Goal: Use online tool/utility: Utilize a website feature to perform a specific function

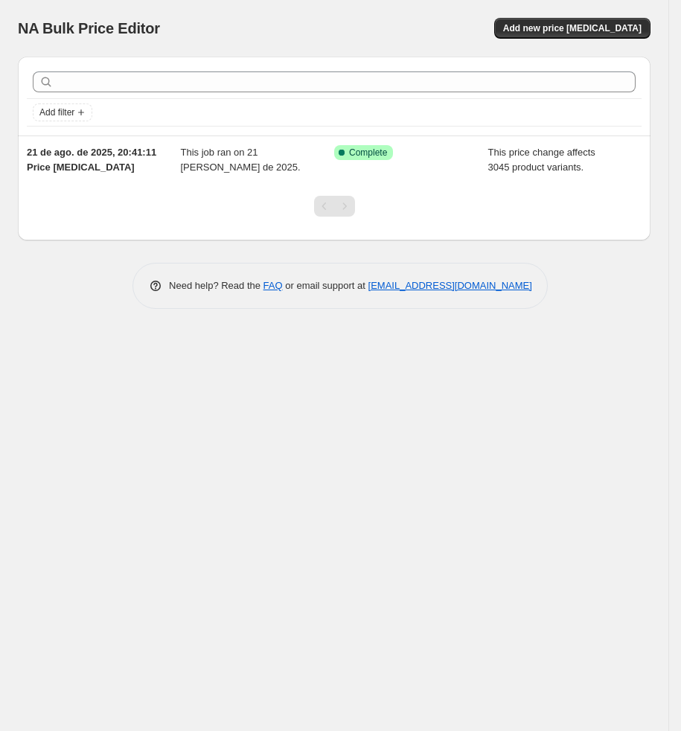
click at [345, 186] on div at bounding box center [334, 212] width 60 height 57
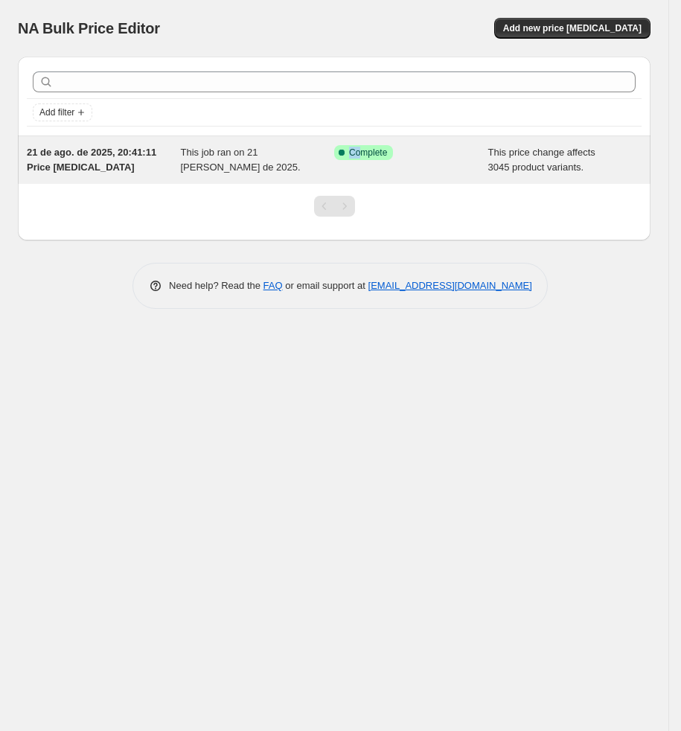
drag, startPoint x: 351, startPoint y: 168, endPoint x: 364, endPoint y: 162, distance: 14.7
click at [364, 162] on div "Success Complete Complete" at bounding box center [411, 160] width 154 height 30
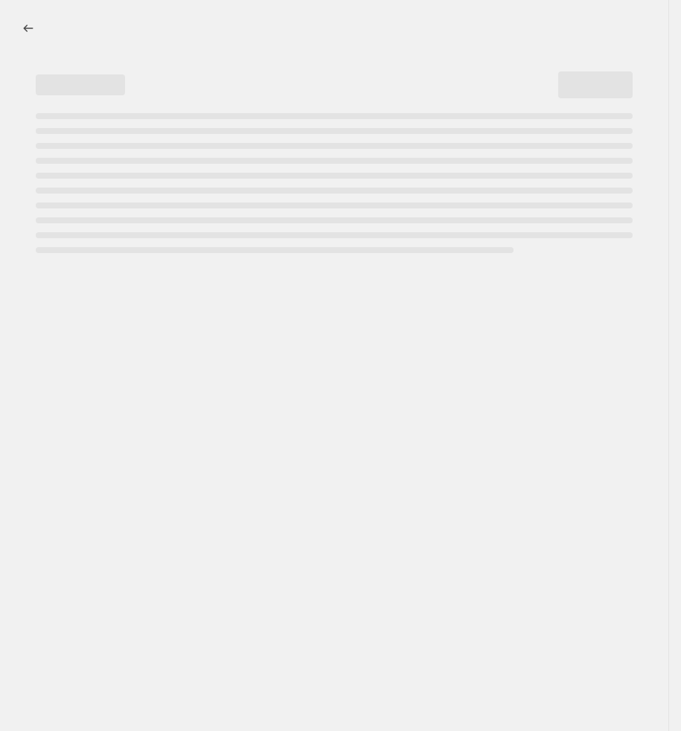
select select "pcap"
select select "no_change"
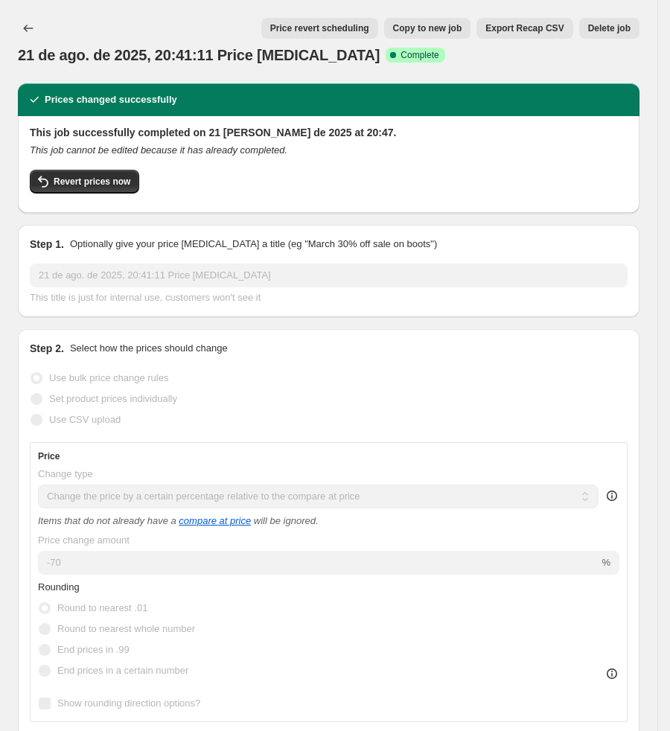
click at [462, 19] on button "Copy to new job" at bounding box center [427, 28] width 87 height 21
select select "pcap"
select select "no_change"
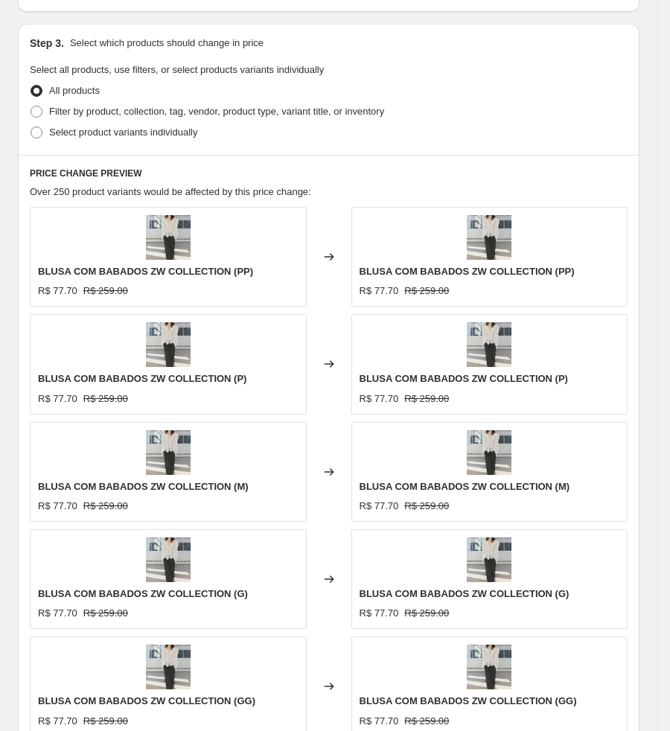
scroll to position [1158, 0]
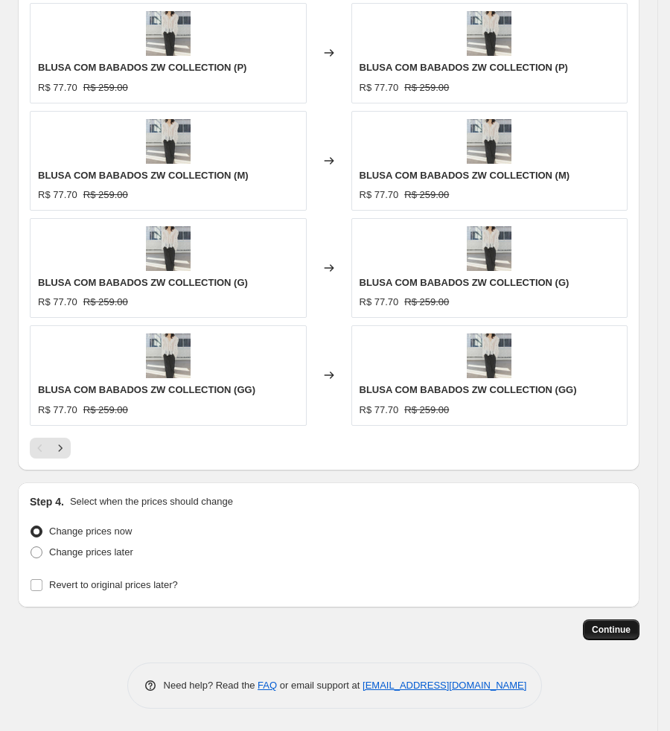
click at [609, 628] on span "Continue" at bounding box center [611, 630] width 39 height 12
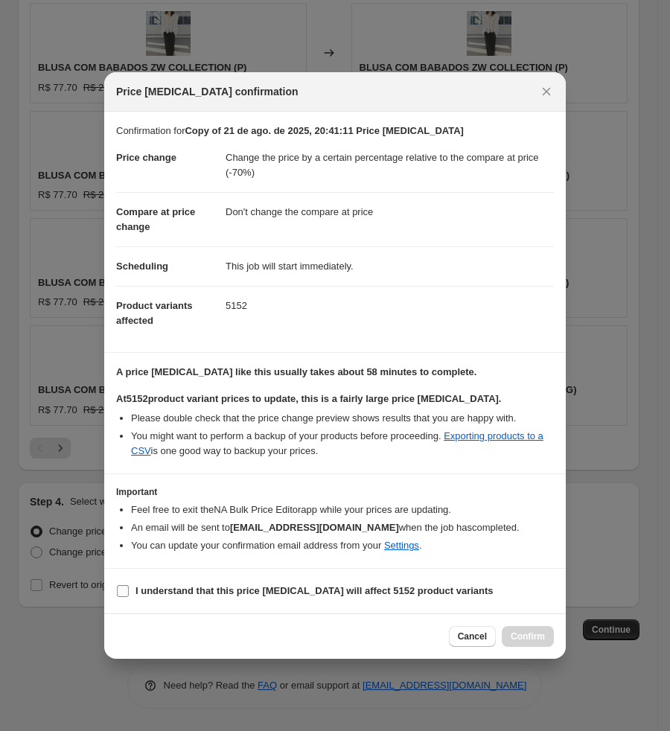
click at [409, 591] on b "I understand that this price [MEDICAL_DATA] will affect 5152 product variants" at bounding box center [314, 590] width 358 height 11
click at [129, 591] on input "I understand that this price [MEDICAL_DATA] will affect 5152 product variants" at bounding box center [123, 591] width 12 height 12
checkbox input "true"
click at [520, 642] on span "Confirm" at bounding box center [528, 637] width 34 height 12
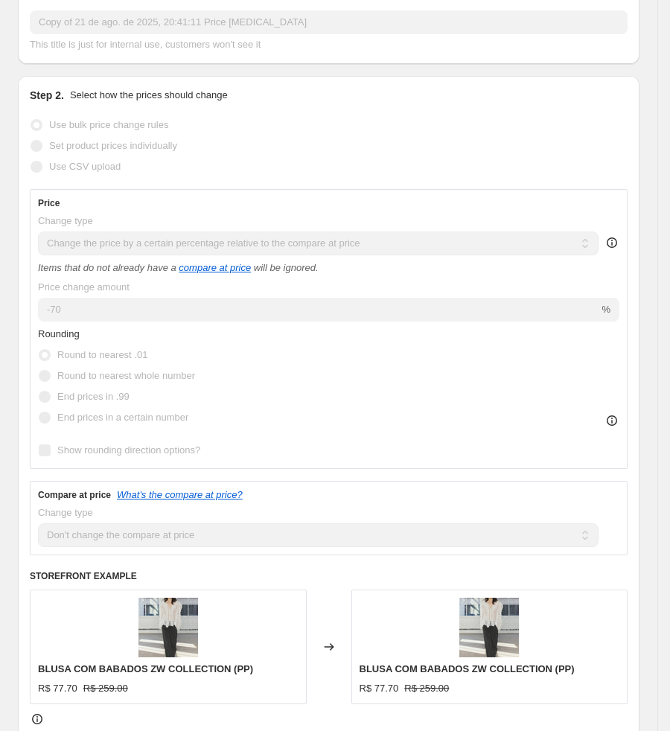
scroll to position [193, 0]
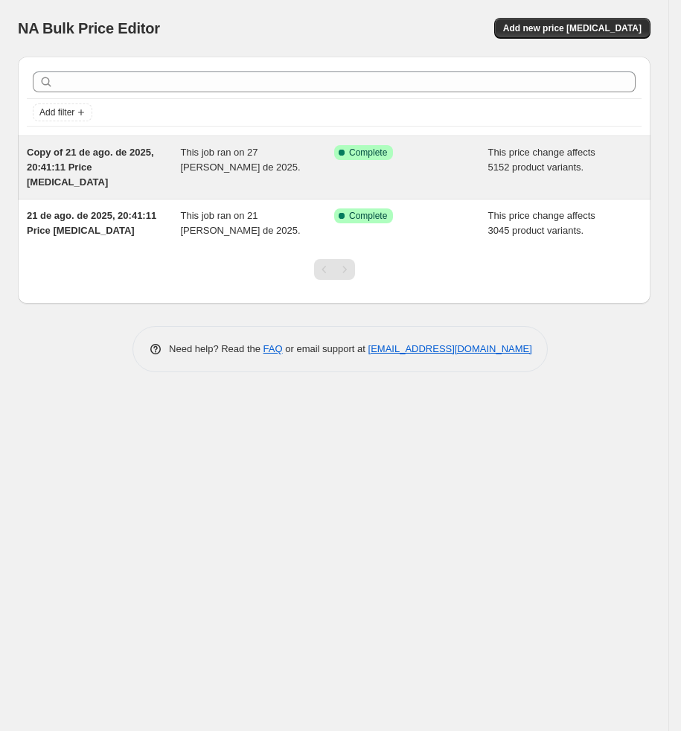
click at [493, 141] on div "Copy of 21 de ago. de 2025, 20:41:11 Price [MEDICAL_DATA] This job ran on 27 [P…" at bounding box center [334, 167] width 633 height 63
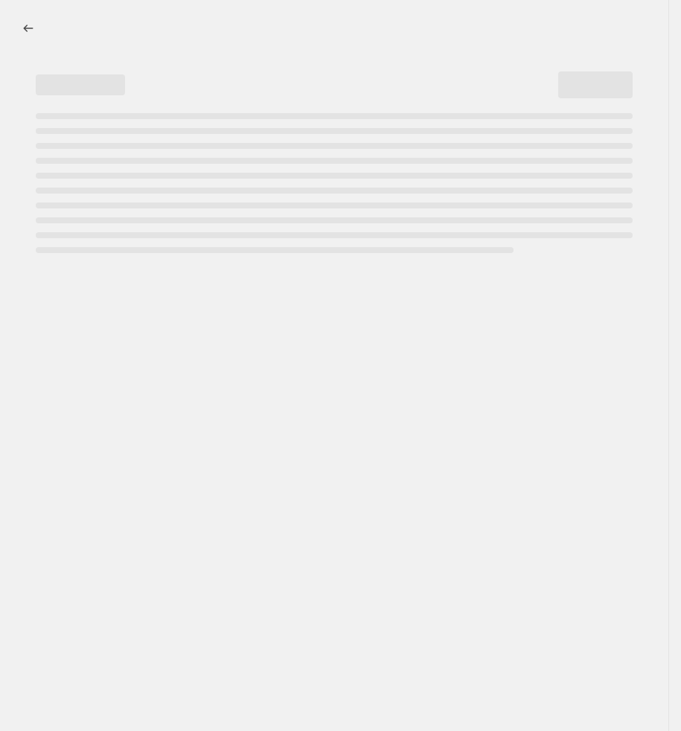
select select "pcap"
select select "no_change"
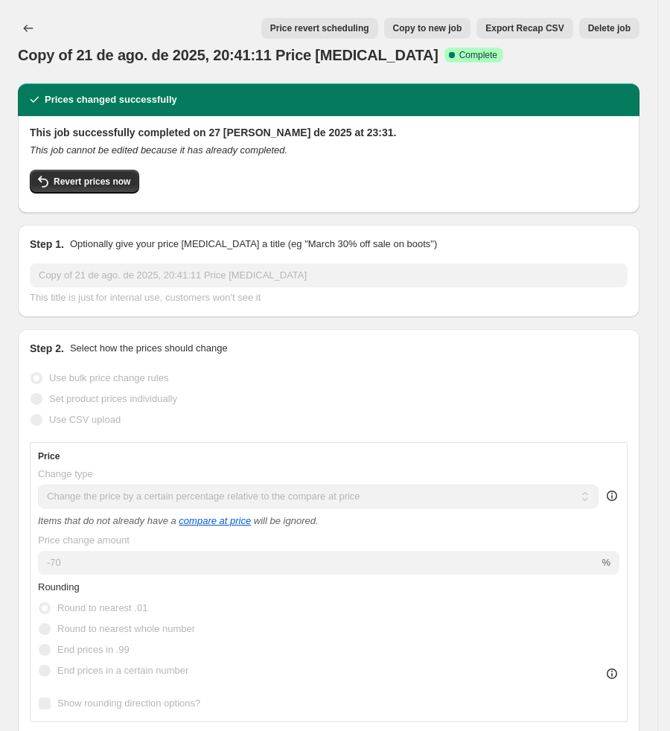
click at [423, 29] on span "Copy to new job" at bounding box center [427, 28] width 69 height 12
select select "pcap"
select select "no_change"
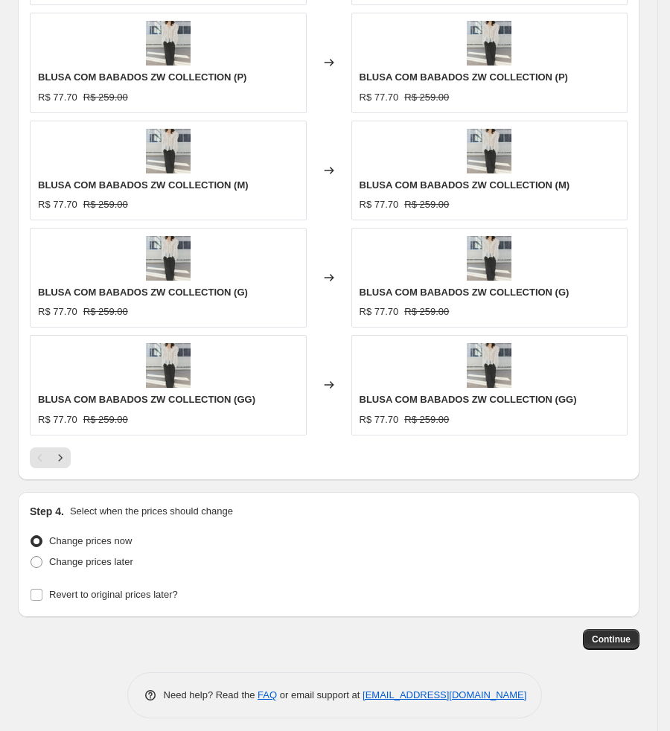
scroll to position [1158, 0]
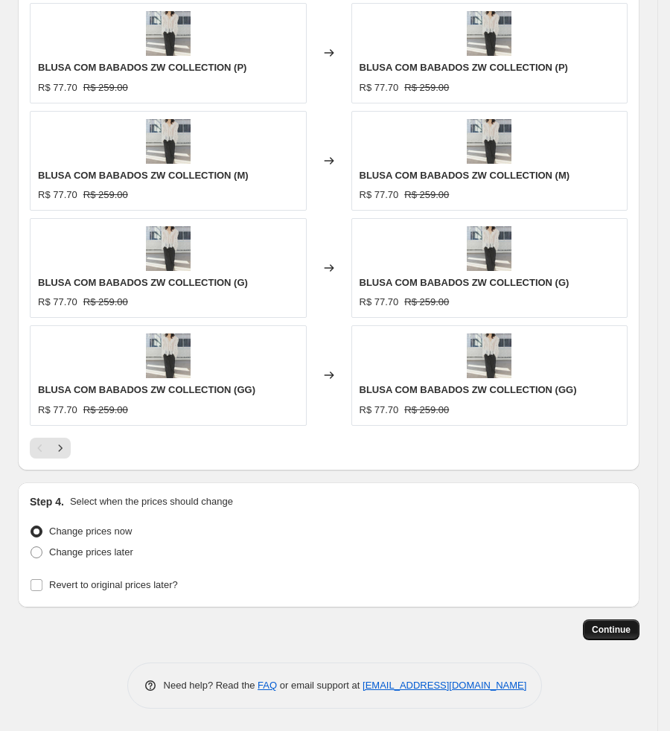
click at [628, 624] on span "Continue" at bounding box center [611, 630] width 39 height 12
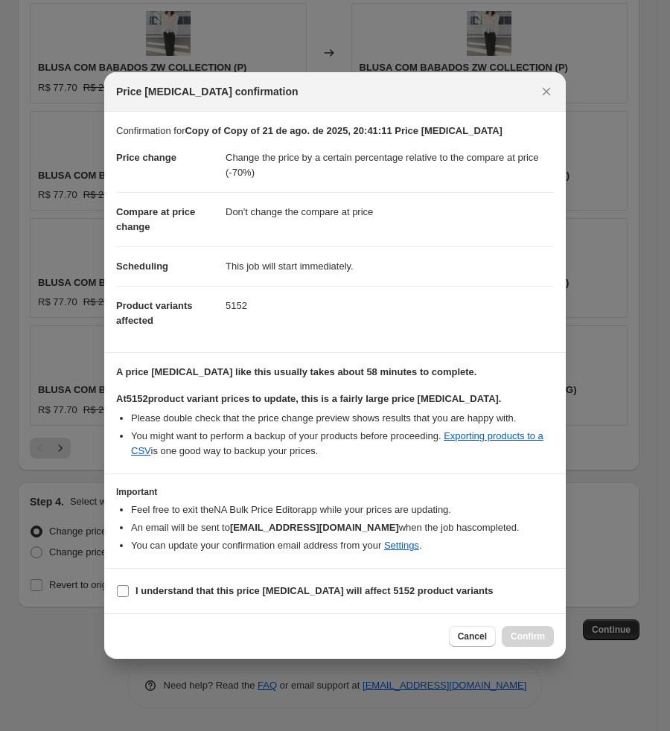
click at [197, 595] on b "I understand that this price [MEDICAL_DATA] will affect 5152 product variants" at bounding box center [314, 590] width 358 height 11
click at [129, 595] on input "I understand that this price [MEDICAL_DATA] will affect 5152 product variants" at bounding box center [123, 591] width 12 height 12
checkbox input "true"
click at [525, 631] on span "Confirm" at bounding box center [528, 637] width 34 height 12
